Goal: Navigation & Orientation: Find specific page/section

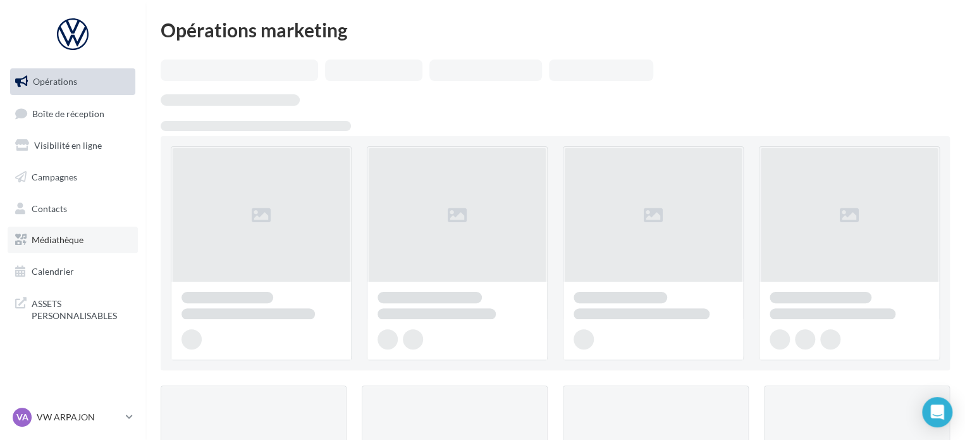
click at [75, 242] on span "Médiathèque" at bounding box center [58, 239] width 52 height 11
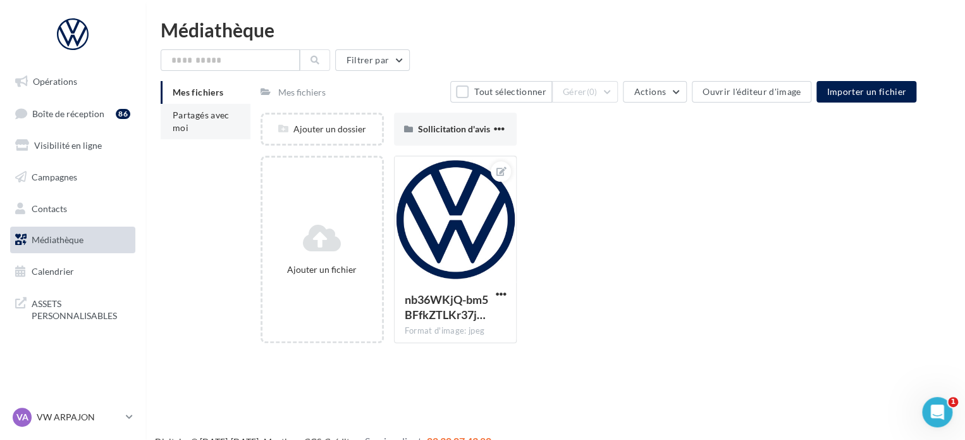
click at [214, 132] on li "Partagés avec moi" at bounding box center [206, 121] width 90 height 35
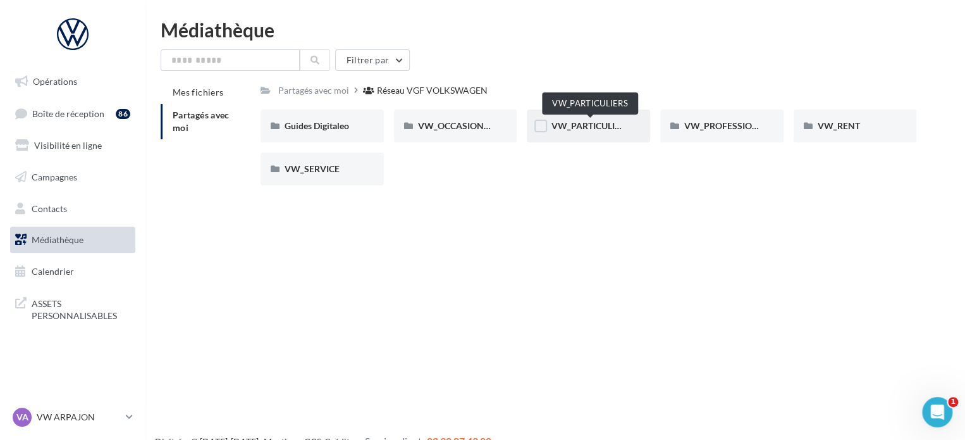
click at [593, 130] on span "VW_PARTICULIERS" at bounding box center [590, 125] width 79 height 11
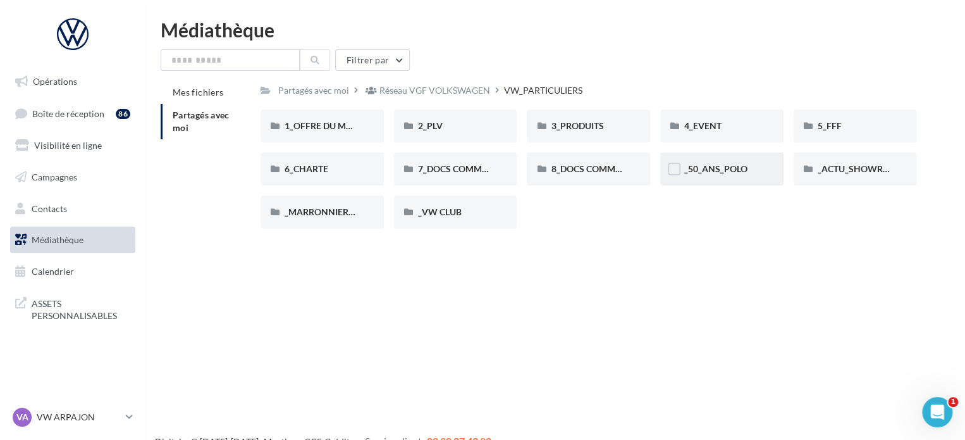
click at [731, 162] on div "_50_ANS_POLO" at bounding box center [721, 168] width 123 height 33
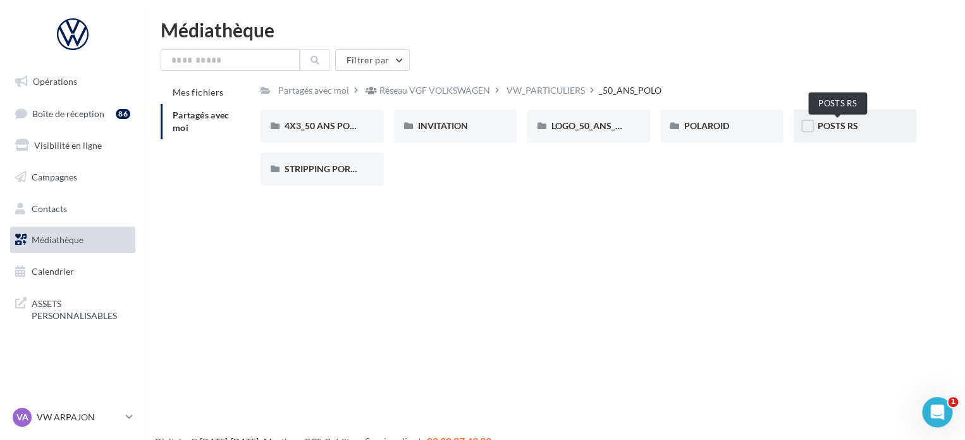
click at [839, 126] on span "POSTS RS" at bounding box center [838, 125] width 40 height 11
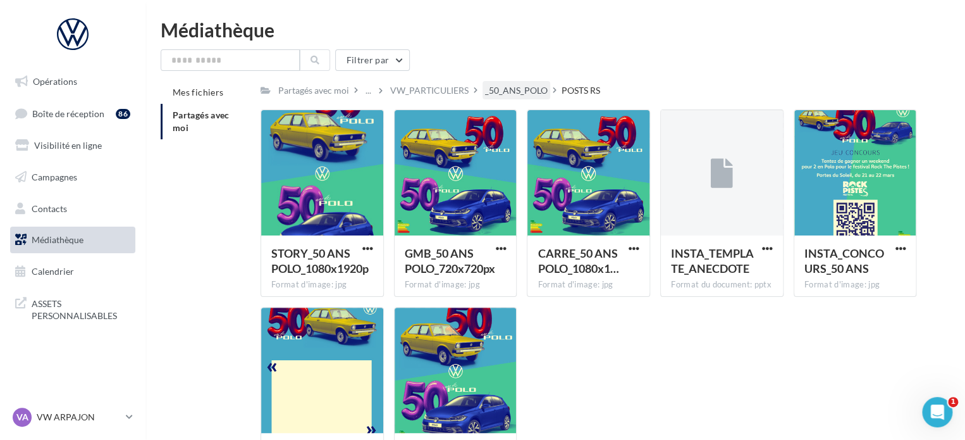
click at [506, 87] on div "_50_ANS_POLO" at bounding box center [516, 90] width 63 height 13
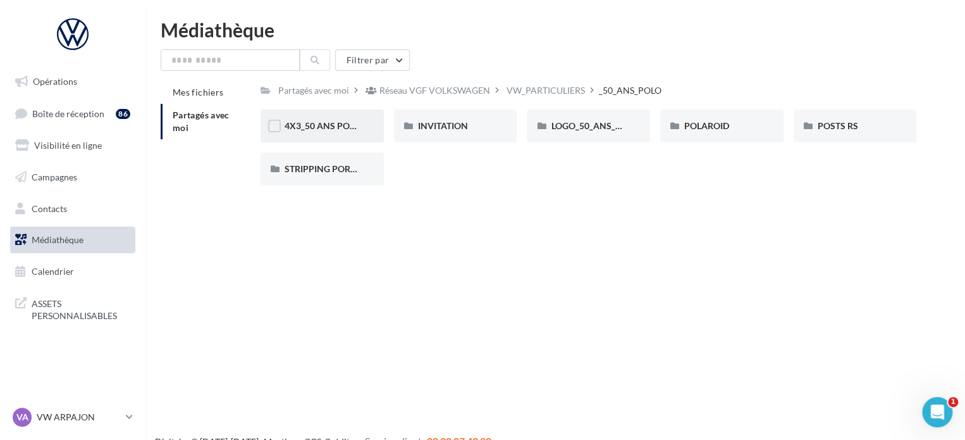
click at [338, 132] on div "4X3_50 ANS POLO" at bounding box center [322, 126] width 75 height 13
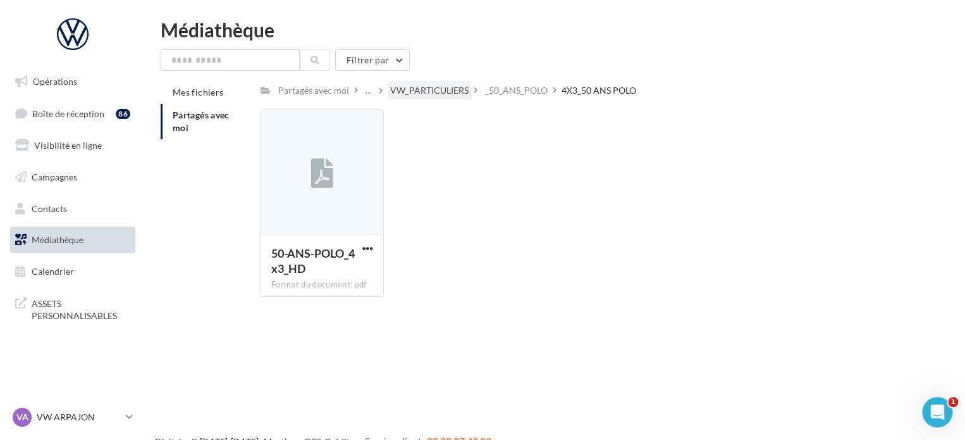
click at [448, 94] on div "VW_PARTICULIERS" at bounding box center [429, 90] width 78 height 13
